Goal: Information Seeking & Learning: Learn about a topic

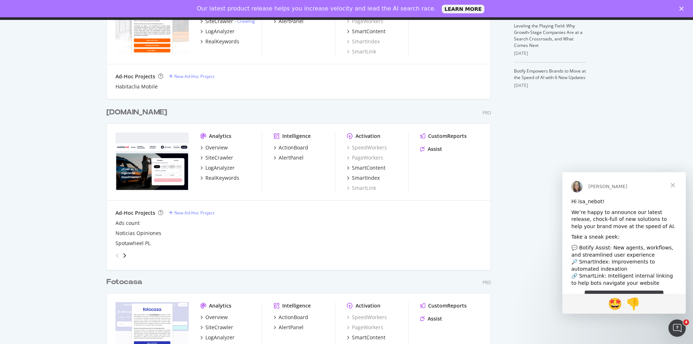
scroll to position [289, 0]
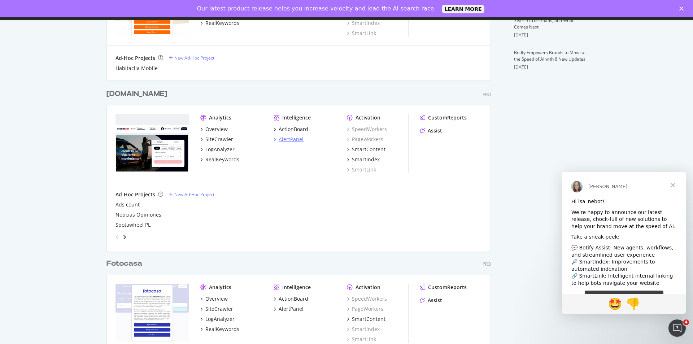
click at [291, 138] on div "AlertPanel" at bounding box center [291, 139] width 25 height 7
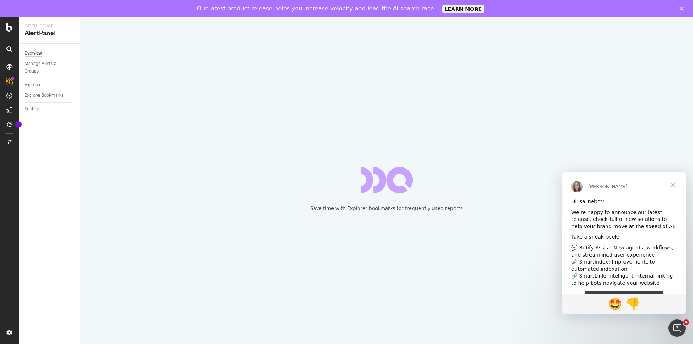
click at [682, 12] on div "Our latest product release helps you increase velocity and lead the AI search r…" at bounding box center [346, 9] width 693 height 12
click at [681, 7] on icon "Close" at bounding box center [682, 8] width 4 height 4
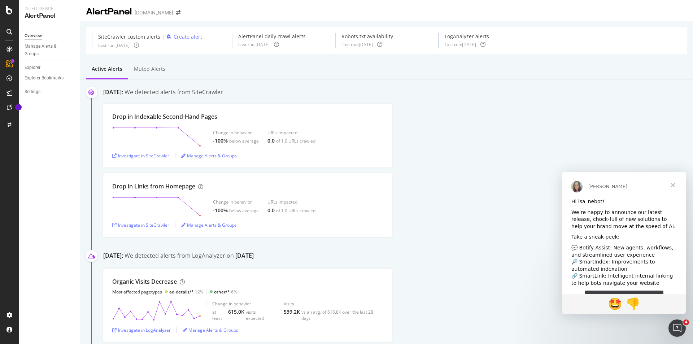
click at [673, 184] on span "Close" at bounding box center [673, 185] width 26 height 26
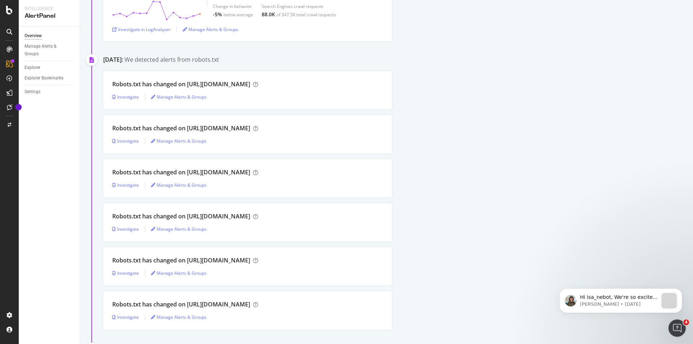
scroll to position [614, 0]
click at [132, 140] on div "Investigate" at bounding box center [125, 141] width 27 height 6
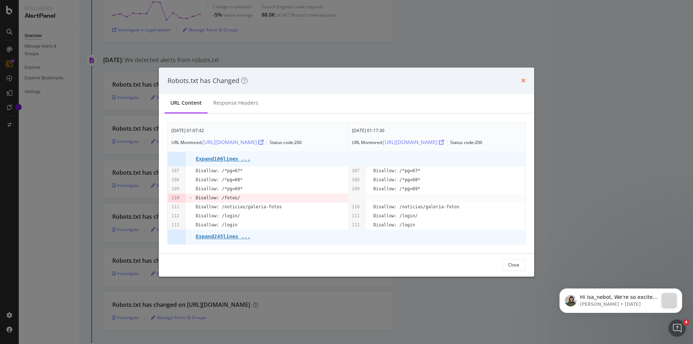
click at [525, 78] on icon "times" at bounding box center [523, 81] width 4 height 6
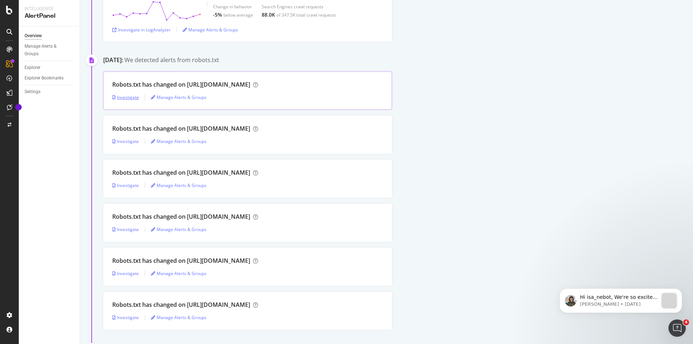
click at [130, 98] on div "Investigate" at bounding box center [125, 97] width 27 height 6
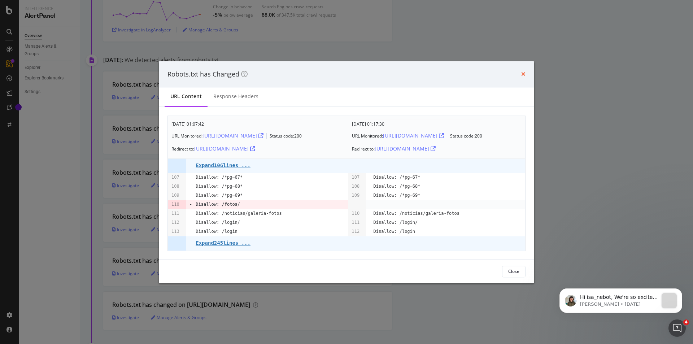
click at [522, 72] on icon "times" at bounding box center [523, 74] width 4 height 6
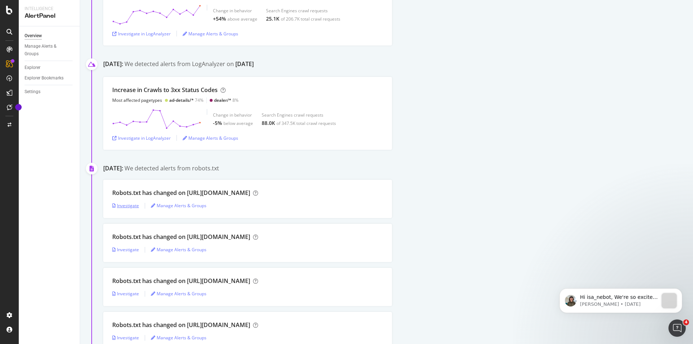
scroll to position [469, 0]
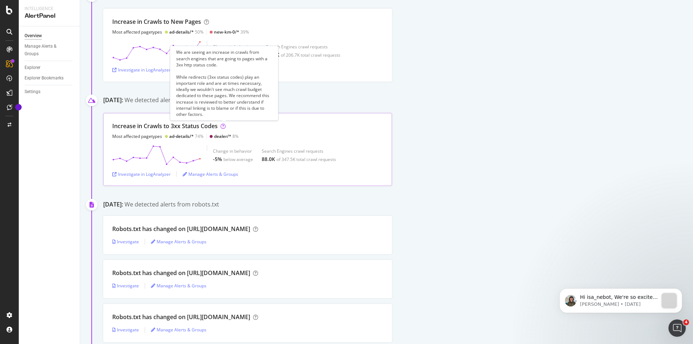
click at [225, 125] on icon at bounding box center [223, 126] width 5 height 5
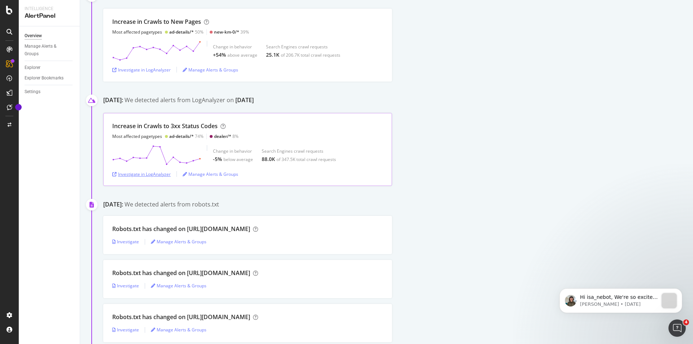
click at [146, 175] on div "Investigate in LogAnalyzer" at bounding box center [141, 174] width 58 height 6
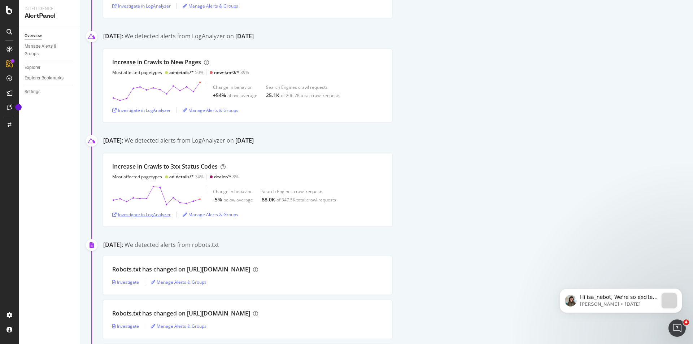
scroll to position [420, 0]
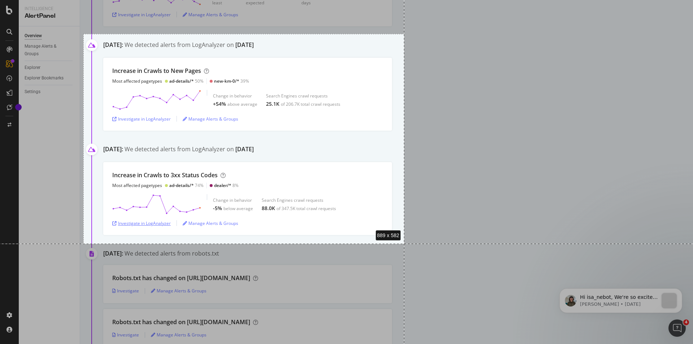
drag, startPoint x: 83, startPoint y: 34, endPoint x: 404, endPoint y: 244, distance: 383.5
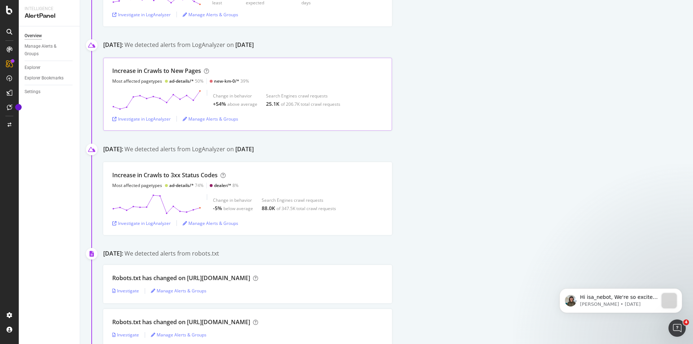
click at [223, 81] on div "new-km-0/*" at bounding box center [226, 81] width 25 height 6
click at [332, 81] on div "Increase in [GEOGRAPHIC_DATA] to New Pages Most affected pagetypes ad-details/*…" at bounding box center [247, 75] width 271 height 17
click at [142, 117] on div "Investigate in LogAnalyzer" at bounding box center [141, 119] width 58 height 6
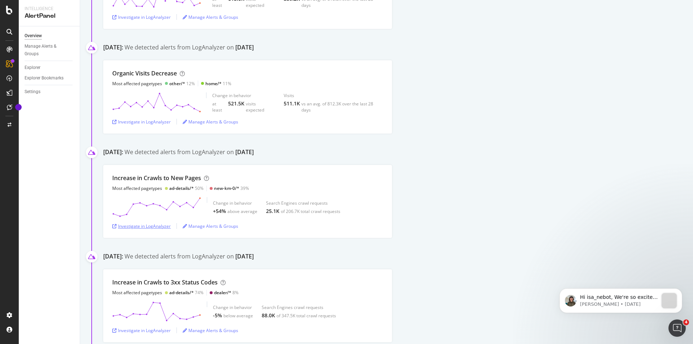
scroll to position [168, 0]
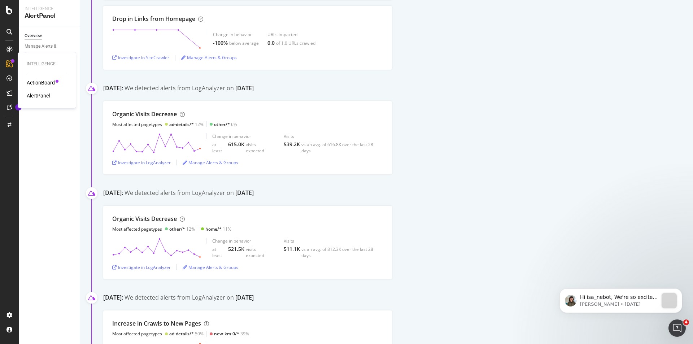
click at [38, 81] on div "ActionBoard" at bounding box center [41, 82] width 28 height 7
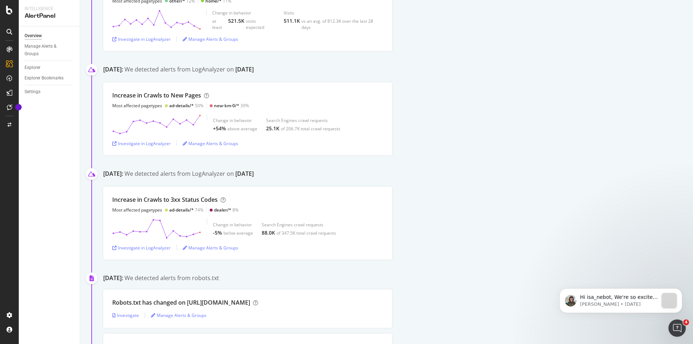
scroll to position [397, 0]
click at [142, 248] on div "Investigate in LogAnalyzer" at bounding box center [141, 246] width 58 height 6
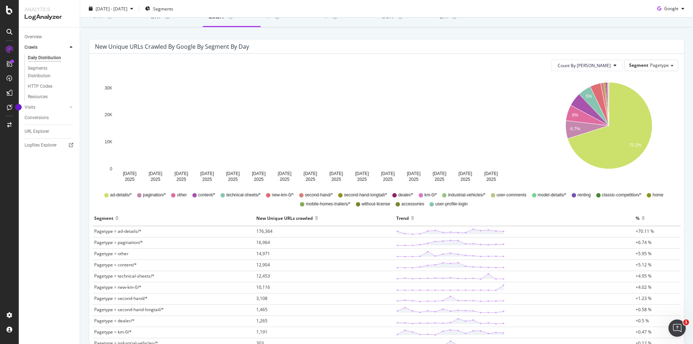
scroll to position [72, 0]
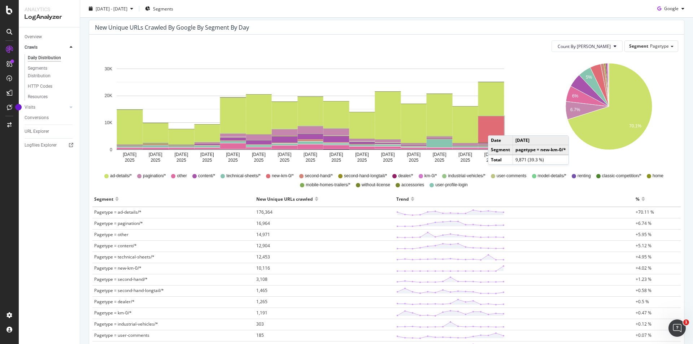
click at [495, 128] on rect "A chart." at bounding box center [491, 129] width 26 height 26
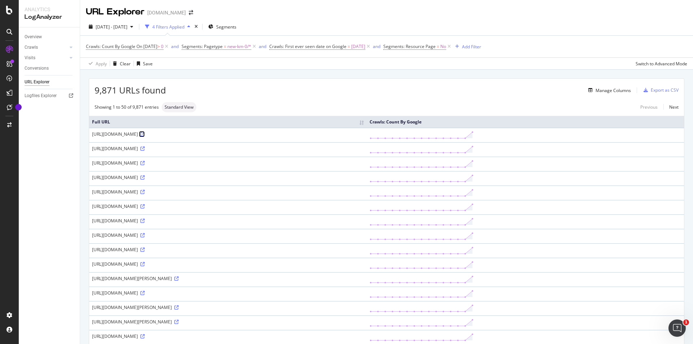
click at [145, 134] on icon at bounding box center [142, 134] width 4 height 4
click at [145, 222] on icon at bounding box center [142, 221] width 4 height 4
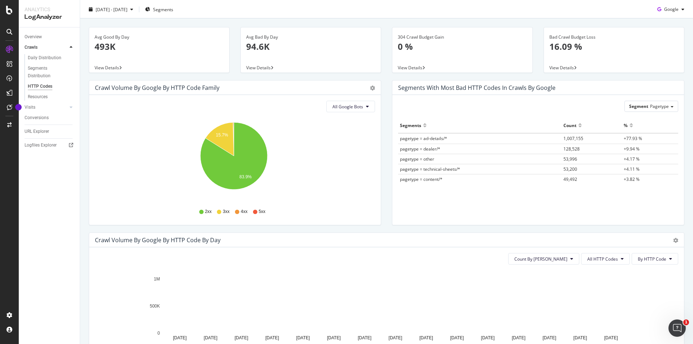
scroll to position [5, 0]
